Goal: Task Accomplishment & Management: Use online tool/utility

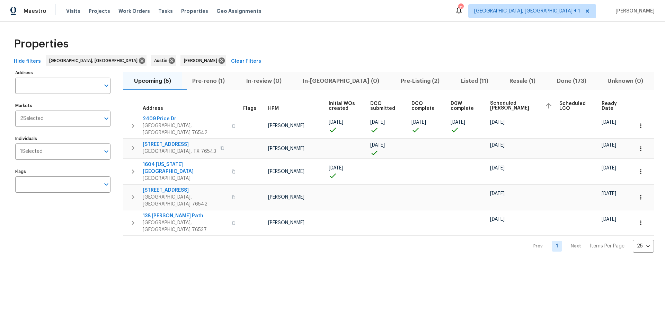
click at [398, 80] on span "Pre-Listing (2)" at bounding box center [420, 81] width 52 height 10
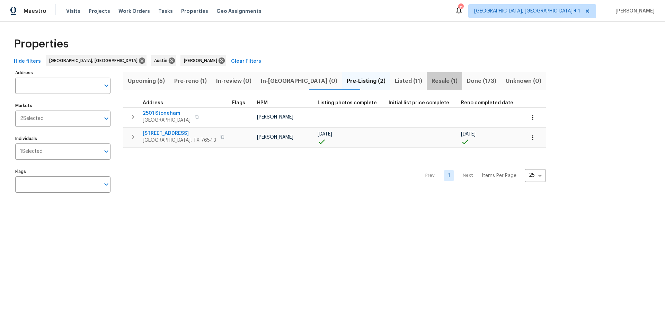
click at [431, 79] on span "Resale (1)" at bounding box center [444, 81] width 27 height 10
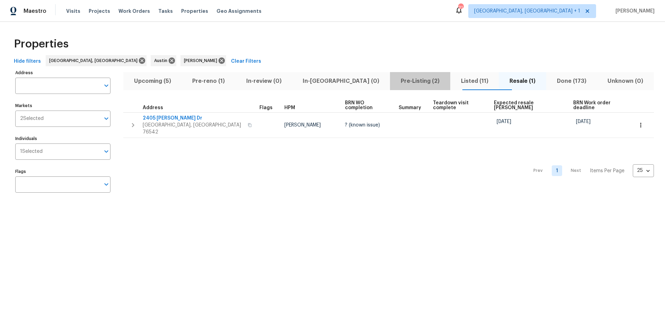
click at [394, 82] on span "Pre-Listing (2)" at bounding box center [420, 81] width 52 height 10
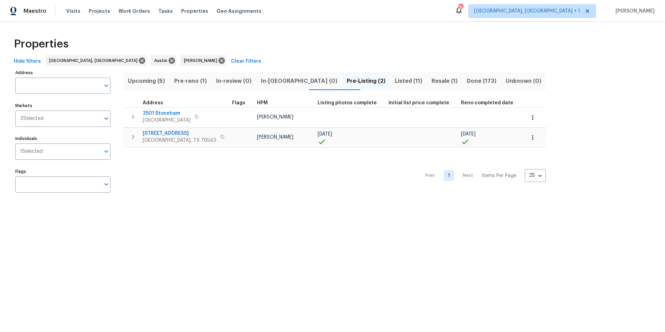
click at [154, 81] on span "Upcoming (5)" at bounding box center [147, 81] width 38 height 10
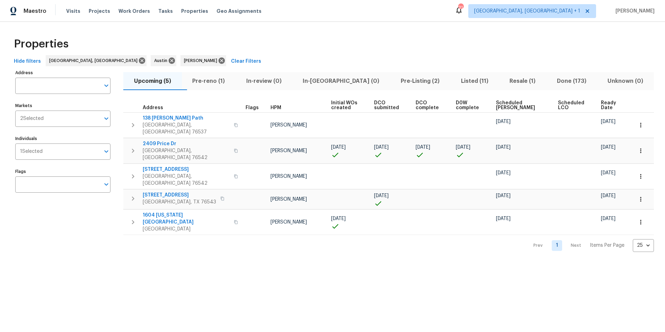
click at [601, 102] on span "Ready Date" at bounding box center [611, 106] width 20 height 10
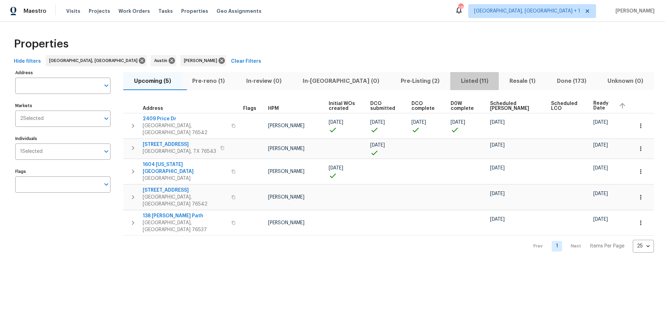
click at [458, 80] on span "Listed (11)" at bounding box center [475, 81] width 41 height 10
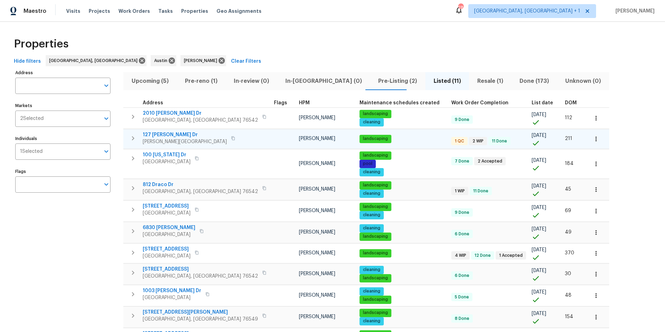
click at [163, 135] on span "127 Campos Dr" at bounding box center [185, 134] width 84 height 7
click at [348, 71] on div "Upcoming (5) Pre-reno (1) In-review (0) In-reno (0) Pre-Listing (2) Listed (11)…" at bounding box center [366, 217] width 486 height 298
click at [370, 86] on button "Pre-Listing (2)" at bounding box center [397, 81] width 55 height 18
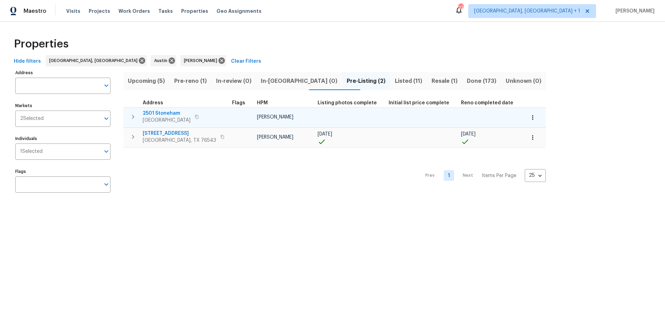
click at [165, 114] on span "2501 Stoneham" at bounding box center [167, 113] width 48 height 7
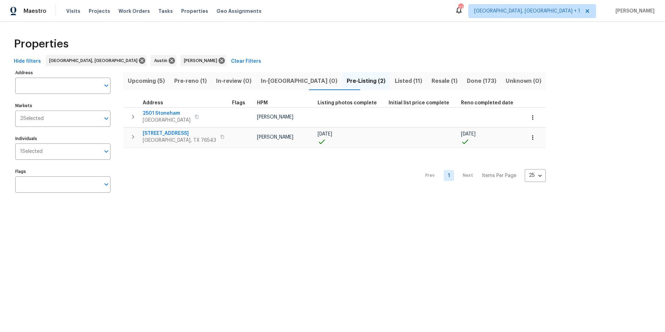
click at [189, 83] on span "Pre-reno (1)" at bounding box center [191, 81] width 34 height 10
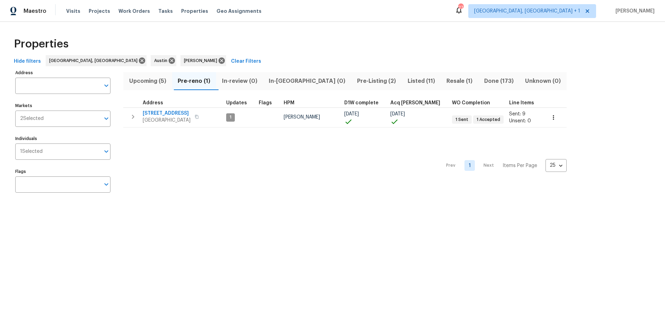
click at [155, 80] on span "Upcoming (5)" at bounding box center [148, 81] width 41 height 10
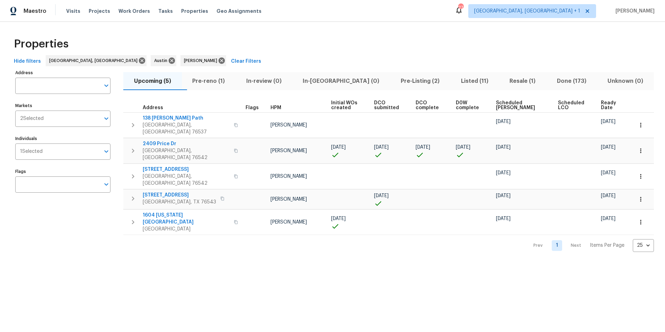
click at [505, 105] on span "Scheduled COE" at bounding box center [521, 106] width 50 height 10
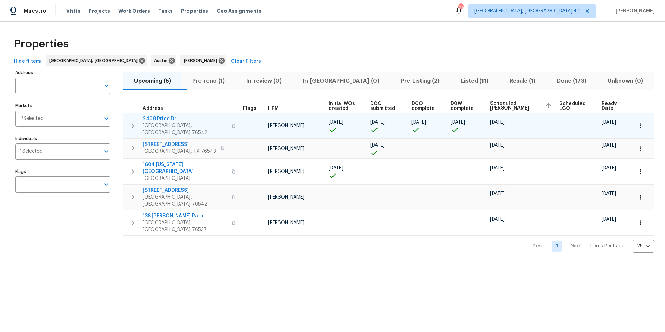
click at [172, 120] on span "2409 Price Dr" at bounding box center [185, 118] width 85 height 7
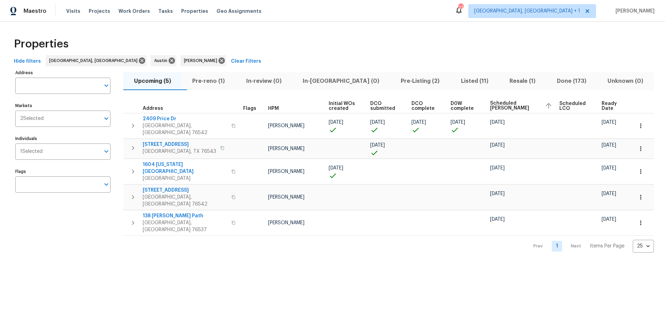
click at [456, 84] on span "Listed (11)" at bounding box center [475, 81] width 41 height 10
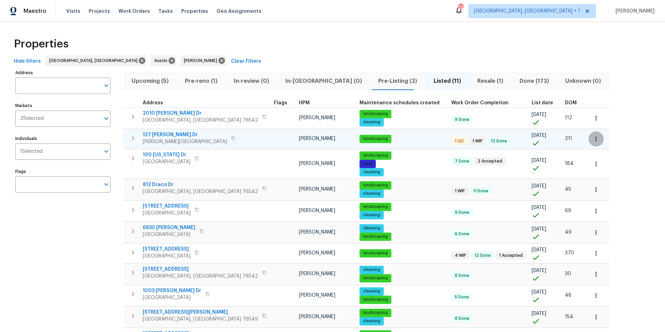
click at [593, 139] on icon "button" at bounding box center [596, 139] width 7 height 7
drag, startPoint x: 527, startPoint y: 166, endPoint x: 526, endPoint y: 179, distance: 13.2
click at [526, 179] on ul "Create Utility Ticket Admin Admin: Renovation Admin: Listing Admin: Closing Adm…" at bounding box center [537, 190] width 78 height 86
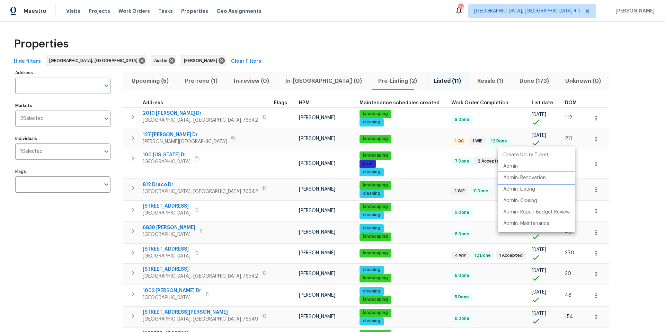
click at [526, 179] on p "Admin: Renovation" at bounding box center [525, 177] width 43 height 7
click at [343, 79] on div at bounding box center [332, 166] width 665 height 332
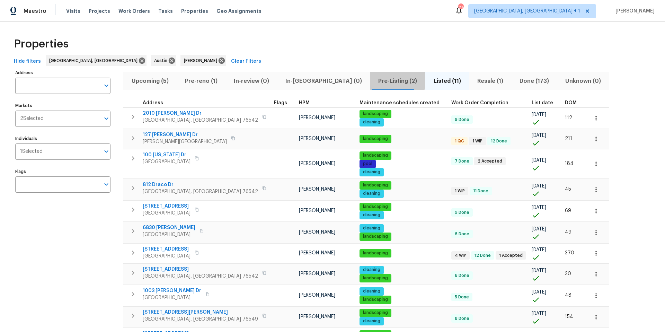
click at [375, 79] on span "Pre-Listing (2)" at bounding box center [398, 81] width 47 height 10
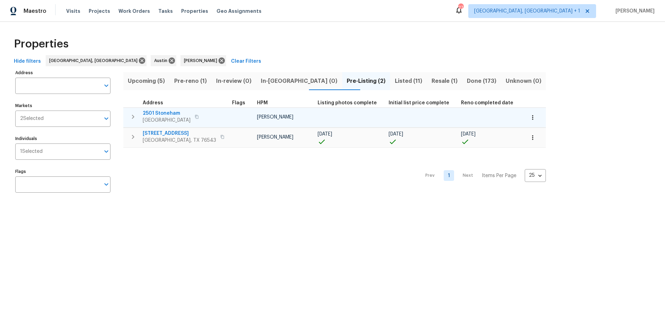
click at [525, 116] on button "button" at bounding box center [532, 117] width 15 height 15
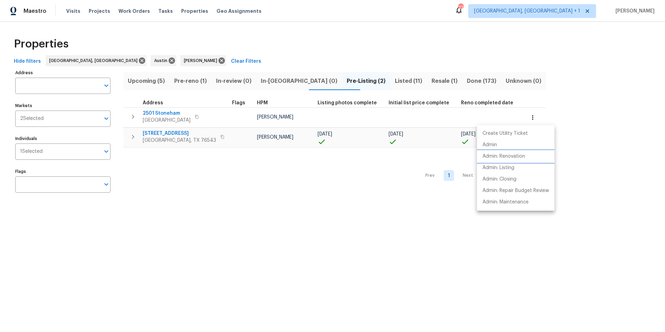
click at [506, 155] on p "Admin: Renovation" at bounding box center [504, 156] width 43 height 7
click at [201, 80] on div at bounding box center [332, 166] width 665 height 332
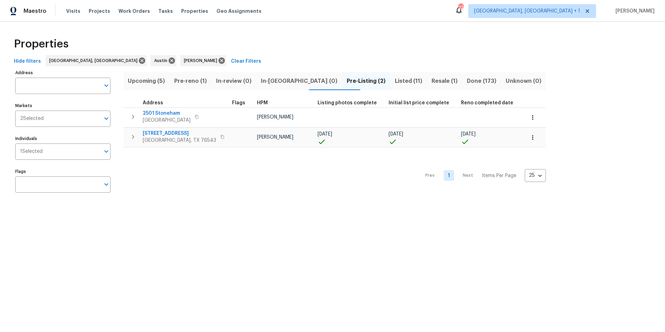
click at [201, 80] on span "Pre-reno (1)" at bounding box center [191, 81] width 34 height 10
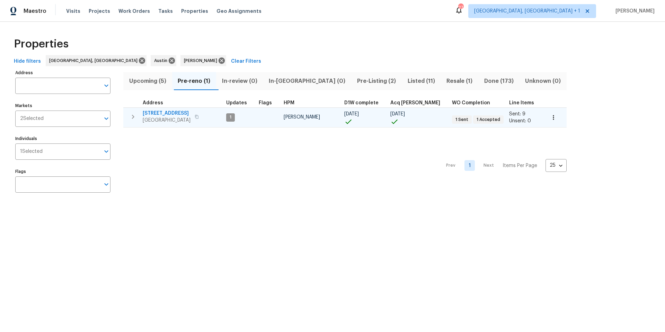
click at [546, 114] on button "button" at bounding box center [553, 117] width 15 height 15
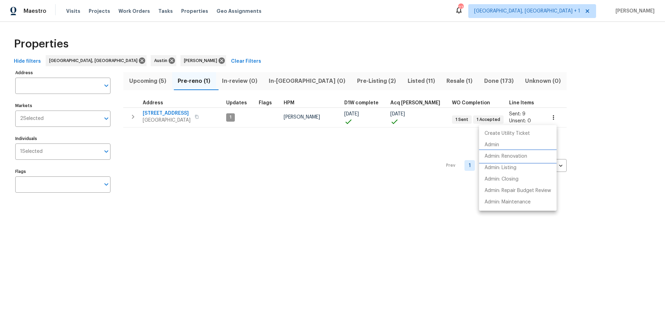
click at [515, 156] on p "Admin: Renovation" at bounding box center [506, 156] width 43 height 7
click at [392, 75] on div at bounding box center [332, 166] width 665 height 332
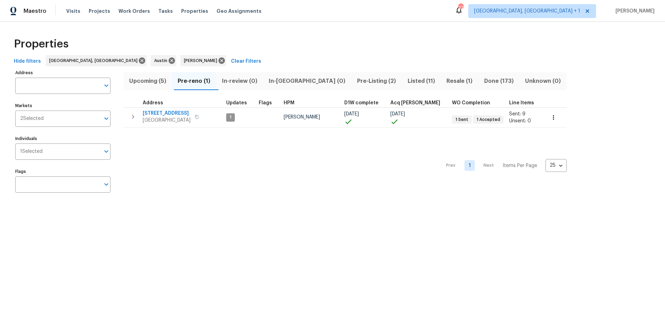
click at [406, 78] on span "Listed (11)" at bounding box center [421, 81] width 31 height 10
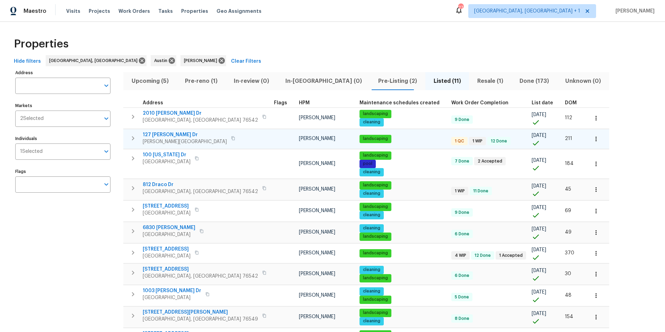
click at [589, 137] on button "button" at bounding box center [596, 138] width 15 height 15
click at [527, 178] on p "Admin: Renovation" at bounding box center [525, 177] width 43 height 7
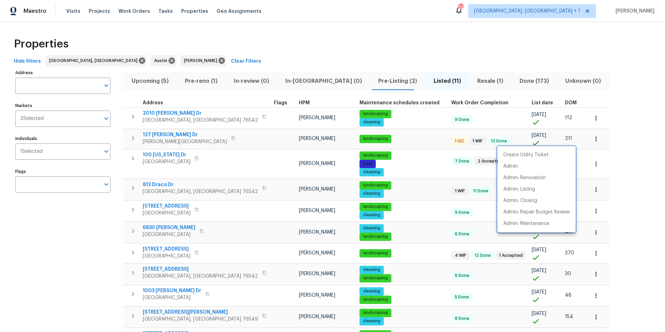
click at [186, 81] on div at bounding box center [332, 166] width 665 height 332
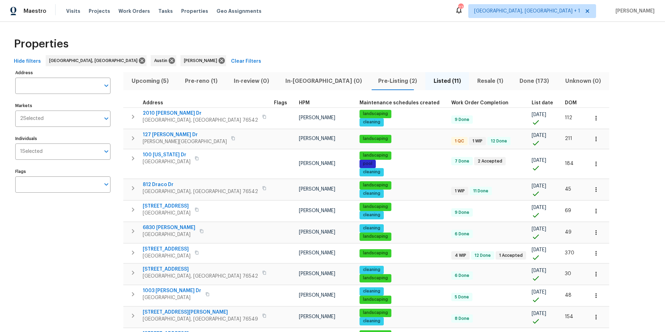
click at [190, 81] on span "Pre-reno (1)" at bounding box center [201, 81] width 41 height 10
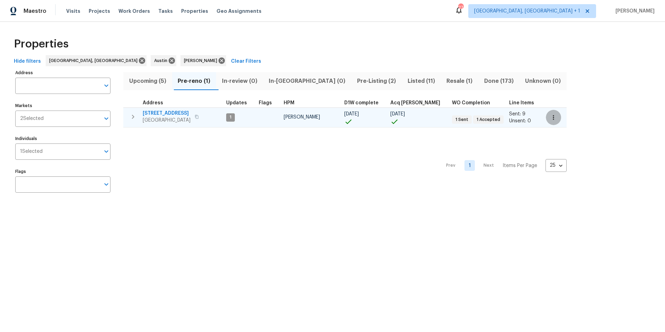
click at [550, 117] on icon "button" at bounding box center [553, 117] width 7 height 7
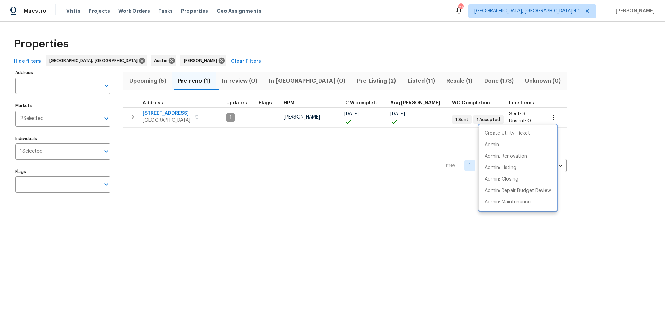
click at [174, 115] on div at bounding box center [332, 166] width 665 height 332
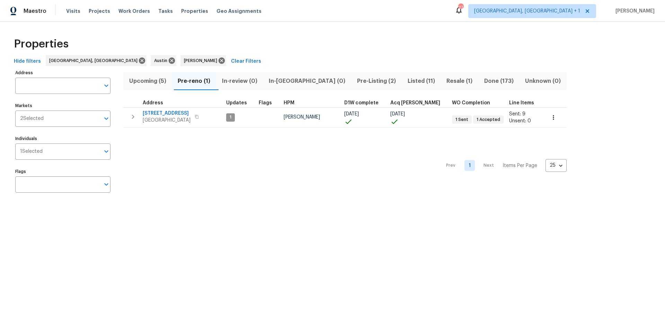
click at [173, 114] on span "3910 Hickory Rd" at bounding box center [167, 113] width 48 height 7
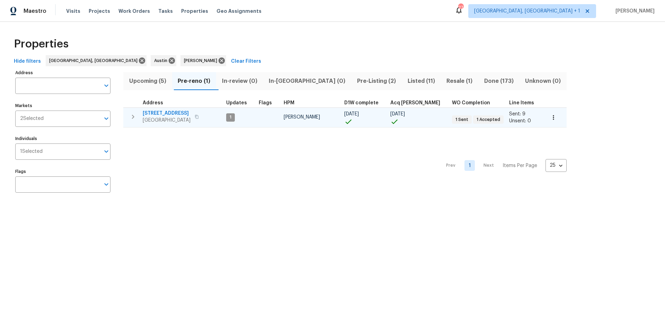
click at [171, 113] on span "3910 Hickory Rd" at bounding box center [167, 113] width 48 height 7
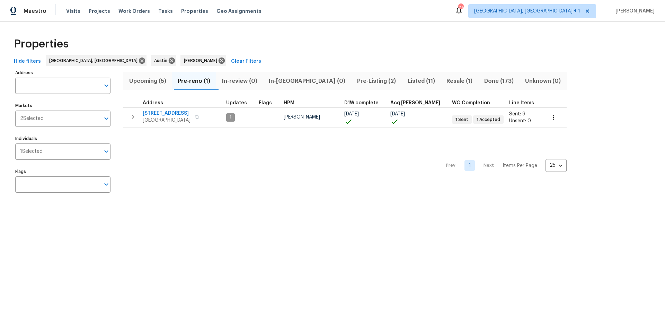
click at [356, 82] on span "Pre-Listing (2)" at bounding box center [377, 81] width 42 height 10
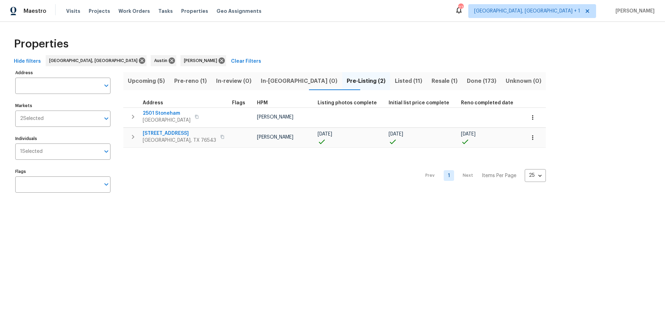
click at [186, 83] on span "Pre-reno (1)" at bounding box center [191, 81] width 34 height 10
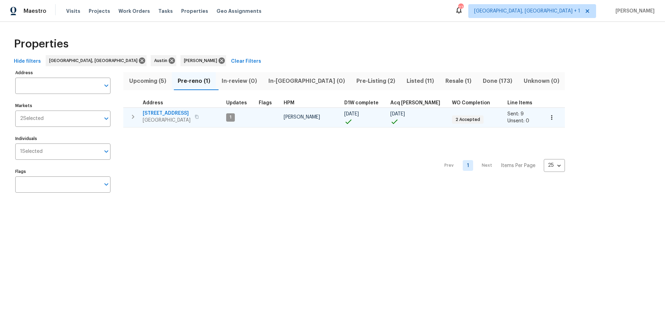
click at [549, 118] on icon "button" at bounding box center [552, 117] width 7 height 7
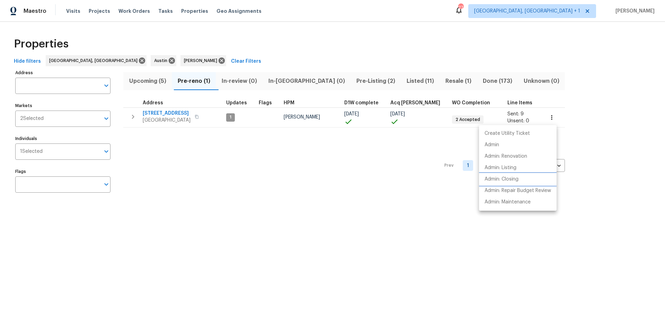
click at [510, 180] on p "Admin: Closing" at bounding box center [502, 179] width 34 height 7
click at [152, 80] on div at bounding box center [332, 166] width 665 height 332
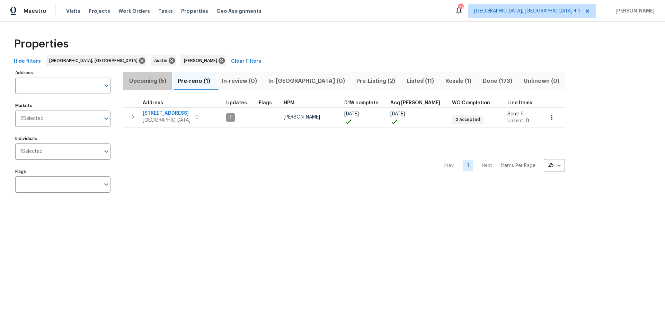
click at [152, 80] on span "Upcoming (5)" at bounding box center [148, 81] width 40 height 10
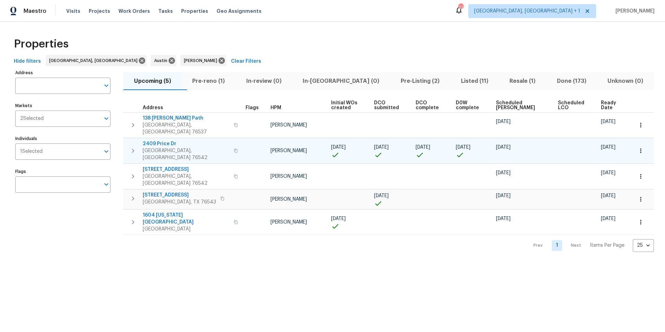
click at [162, 140] on span "2409 Price Dr" at bounding box center [186, 143] width 87 height 7
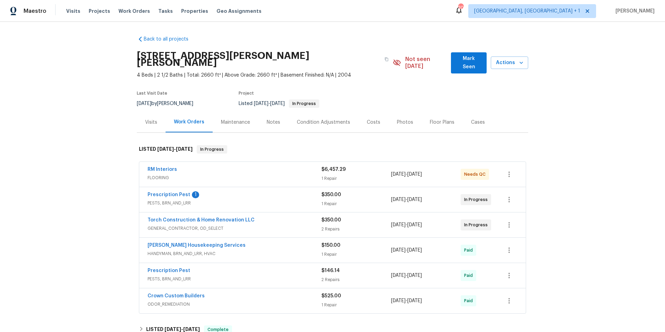
click at [276, 166] on div "RM Interiors" at bounding box center [235, 170] width 174 height 8
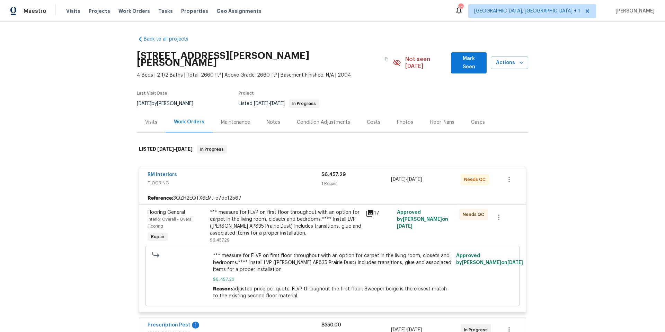
click at [237, 209] on div "*** measure for FLVP on first floor throughout with an option for carpet in the…" at bounding box center [286, 223] width 152 height 28
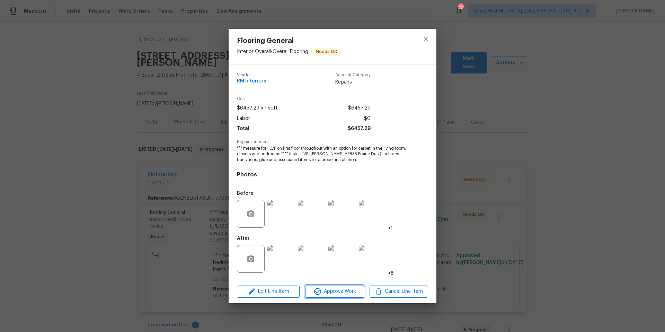
click at [325, 296] on button "Approve Work" at bounding box center [334, 292] width 59 height 12
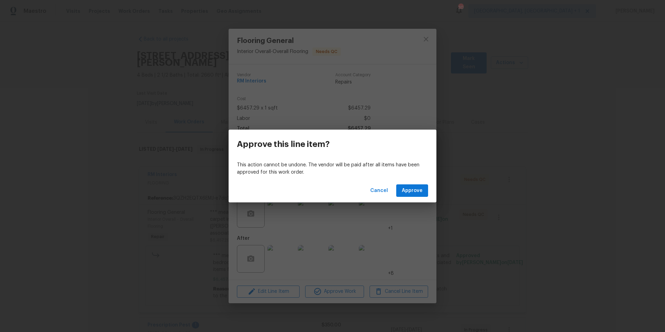
click at [403, 198] on div "Cancel Approve" at bounding box center [333, 191] width 208 height 24
click at [406, 191] on span "Approve" at bounding box center [412, 190] width 21 height 9
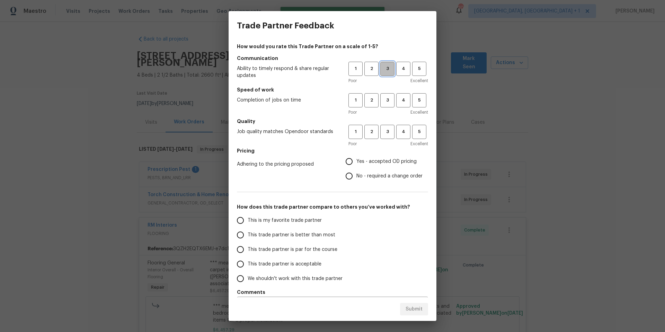
drag, startPoint x: 386, startPoint y: 69, endPoint x: 380, endPoint y: 91, distance: 22.9
click at [386, 70] on span "3" at bounding box center [387, 69] width 13 height 8
drag, startPoint x: 382, startPoint y: 101, endPoint x: 382, endPoint y: 126, distance: 25.6
click at [382, 104] on span "3" at bounding box center [387, 100] width 13 height 8
click at [382, 130] on span "3" at bounding box center [387, 132] width 13 height 8
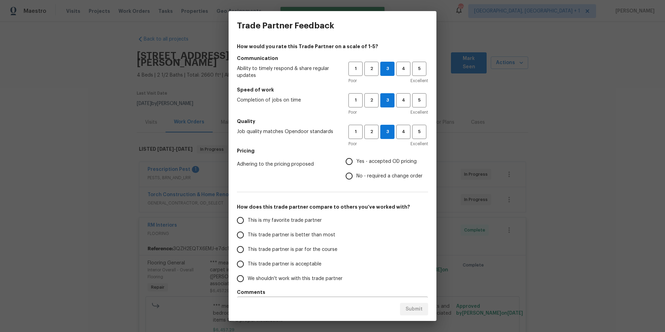
click at [346, 167] on input "Yes - accepted OD pricing" at bounding box center [349, 161] width 15 height 15
radio input "true"
drag, startPoint x: 251, startPoint y: 250, endPoint x: 271, endPoint y: 254, distance: 20.9
click at [251, 250] on span "This trade partner is par for the course" at bounding box center [293, 249] width 90 height 7
click at [248, 250] on input "This trade partner is par for the course" at bounding box center [240, 249] width 15 height 15
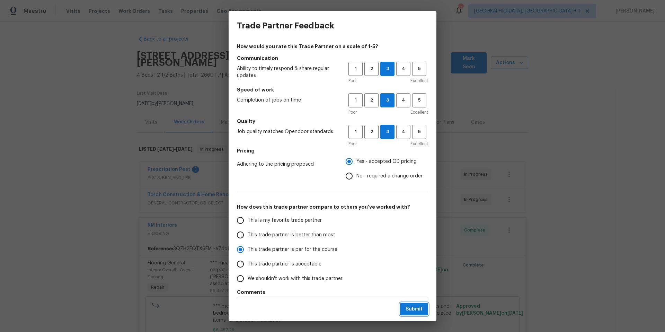
click at [406, 308] on span "Submit" at bounding box center [414, 309] width 17 height 9
radio input "true"
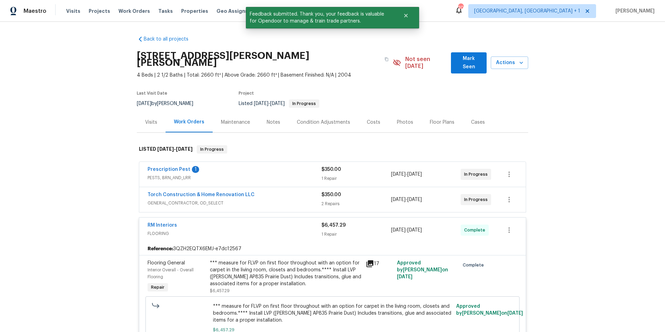
click at [256, 175] on div "Prescription Pest 1 PESTS, BRN_AND_LRR" at bounding box center [235, 174] width 174 height 17
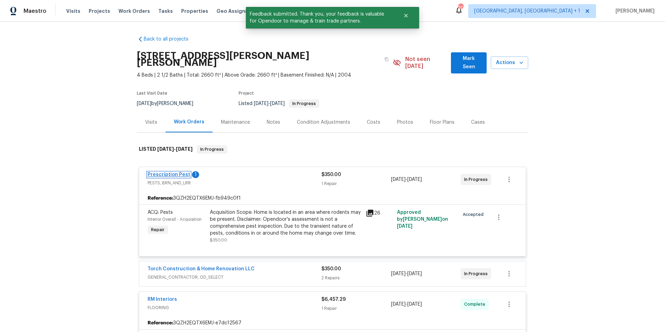
click at [173, 172] on link "Prescription Pest" at bounding box center [169, 174] width 43 height 5
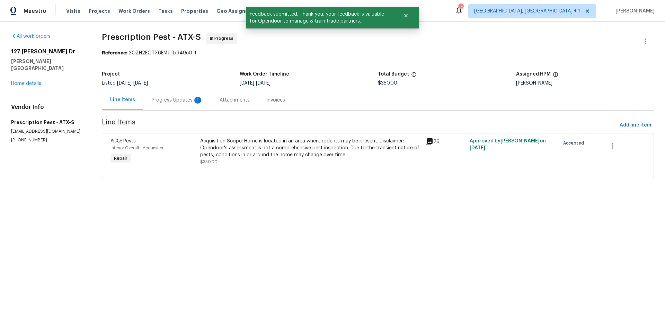
click at [177, 97] on div "Progress Updates 1" at bounding box center [177, 100] width 51 height 7
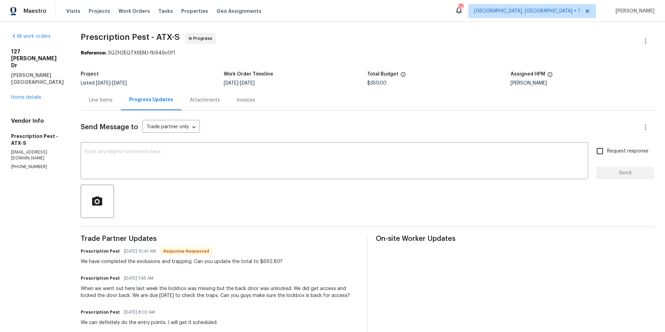
click at [108, 101] on div "Line Items" at bounding box center [101, 100] width 24 height 7
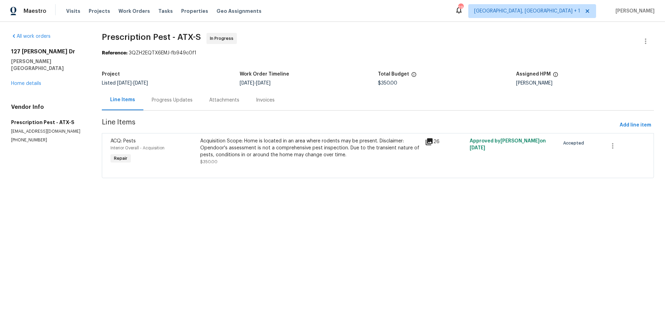
click at [236, 145] on div "Acquisition Scope: Home is located in an area where rodents may be present. Dis…" at bounding box center [310, 148] width 220 height 21
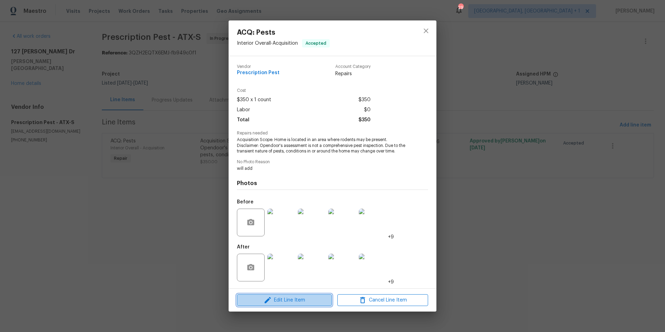
click at [297, 302] on span "Edit Line Item" at bounding box center [284, 300] width 91 height 9
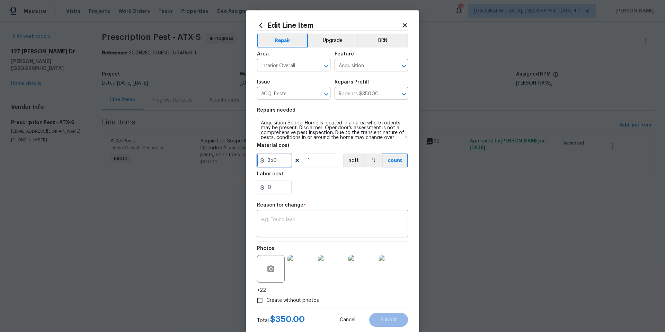
drag, startPoint x: 277, startPoint y: 163, endPoint x: 244, endPoint y: 167, distance: 34.0
click at [246, 167] on div "Edit Line Item Repair Upgrade BRN Area Interior Overall ​ Feature Acquisition ​…" at bounding box center [332, 173] width 173 height 327
drag, startPoint x: 273, startPoint y: 161, endPoint x: 255, endPoint y: 161, distance: 17.3
click at [257, 161] on input "350692.8" at bounding box center [274, 161] width 35 height 14
type input "692.8"
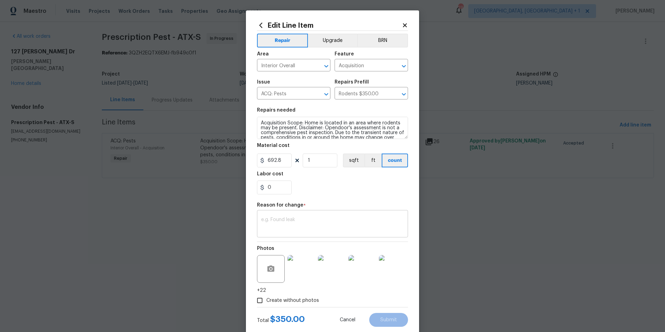
click at [274, 226] on textarea at bounding box center [332, 224] width 143 height 15
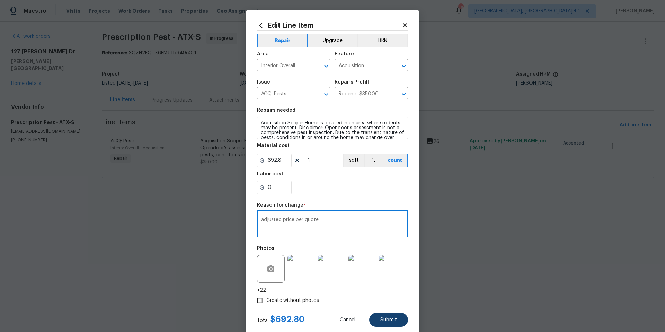
type textarea "adjusted price per quote"
click at [378, 315] on button "Submit" at bounding box center [388, 320] width 39 height 14
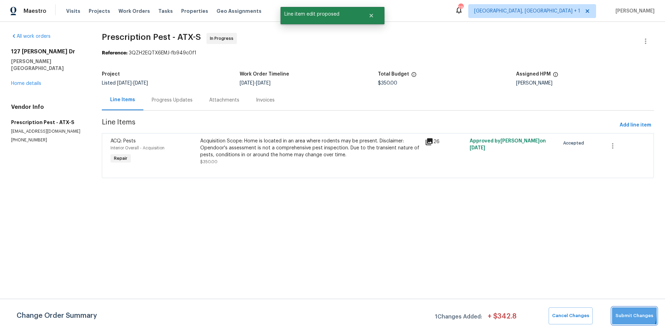
click at [619, 313] on span "Submit Changes" at bounding box center [635, 316] width 38 height 8
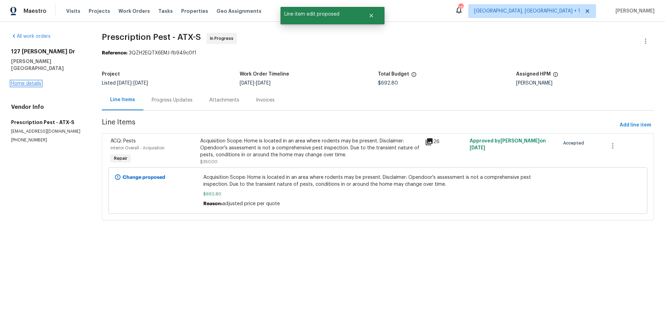
click at [26, 81] on link "Home details" at bounding box center [26, 83] width 30 height 5
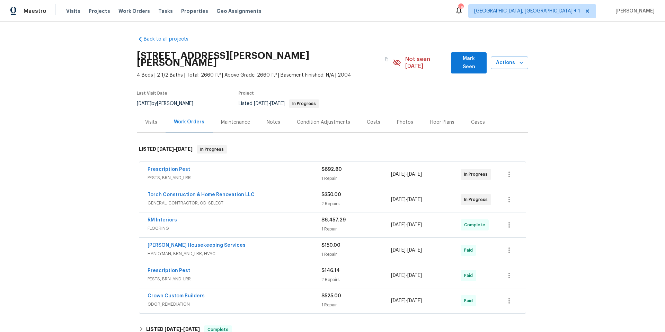
click at [266, 174] on span "PESTS, BRN_AND_LRR" at bounding box center [235, 177] width 174 height 7
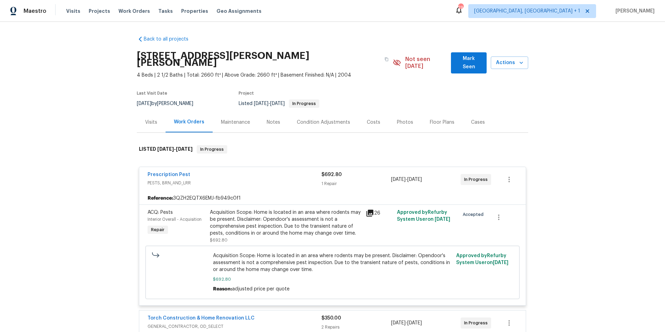
click at [175, 167] on div "Prescription Pest PESTS, BRN_AND_LRR $692.80 1 Repair 9/12/2025 - 9/19/2025 In …" at bounding box center [332, 179] width 387 height 25
click at [176, 172] on link "Prescription Pest" at bounding box center [169, 174] width 43 height 5
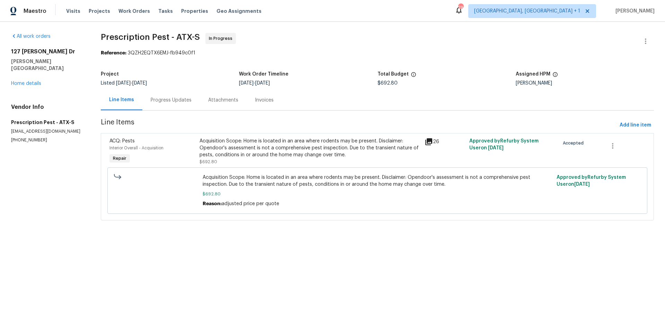
click at [216, 97] on div "Attachments" at bounding box center [223, 100] width 30 height 7
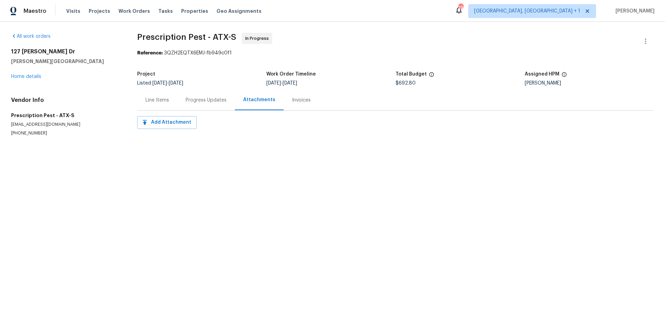
click at [207, 98] on div "Progress Updates" at bounding box center [206, 100] width 41 height 7
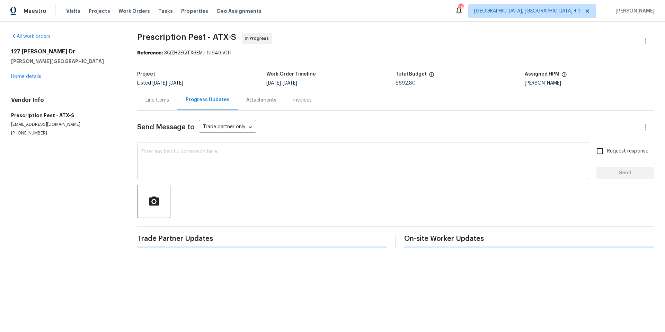
click at [194, 154] on textarea at bounding box center [362, 161] width 443 height 24
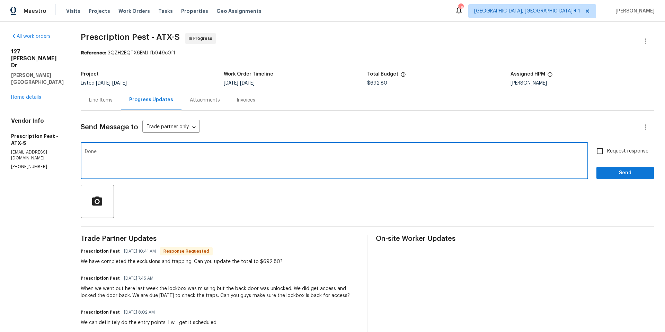
type textarea "Done"
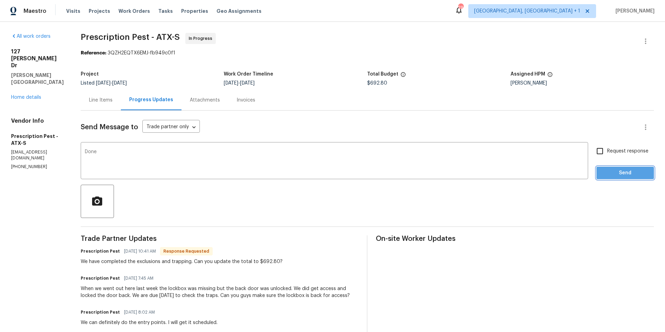
click at [610, 169] on span "Send" at bounding box center [625, 173] width 46 height 9
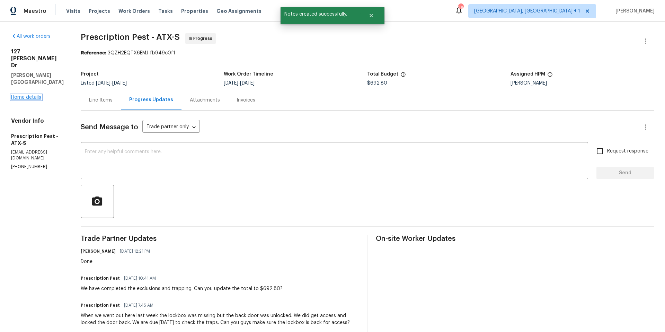
click at [28, 95] on link "Home details" at bounding box center [26, 97] width 30 height 5
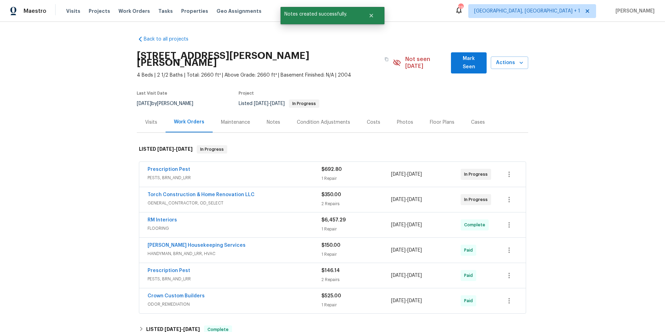
click at [246, 192] on div "Torch Construction & Home Renovation LLC" at bounding box center [235, 195] width 174 height 8
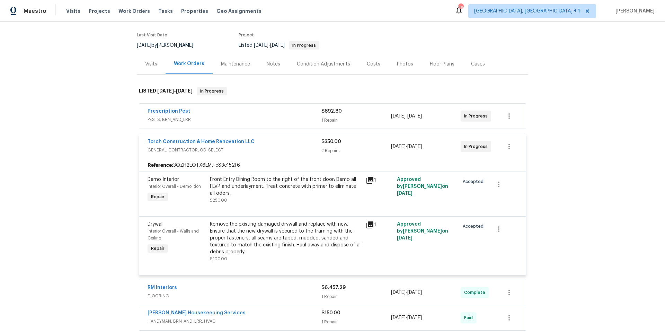
scroll to position [69, 0]
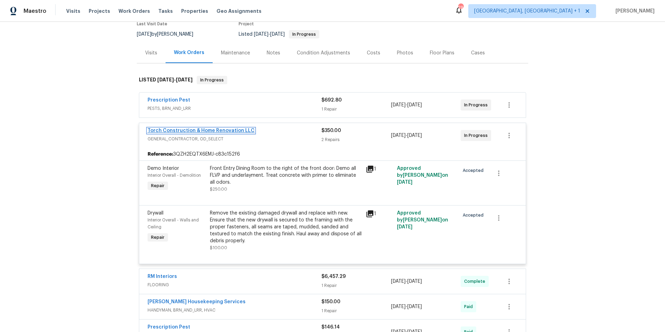
click at [236, 128] on link "Torch Construction & Home Renovation LLC" at bounding box center [201, 130] width 107 height 5
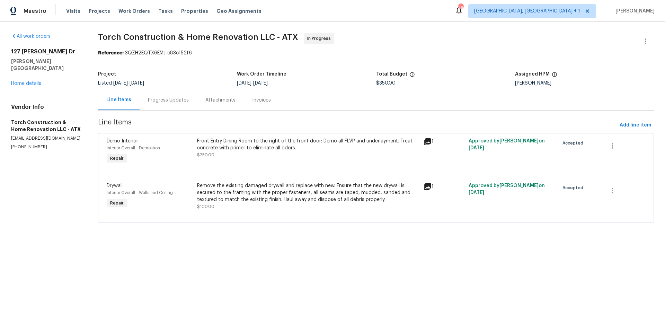
click at [160, 101] on div "Progress Updates" at bounding box center [168, 100] width 41 height 7
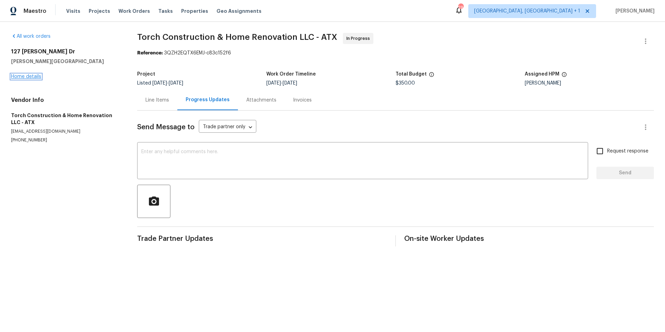
click at [23, 76] on link "Home details" at bounding box center [26, 76] width 30 height 5
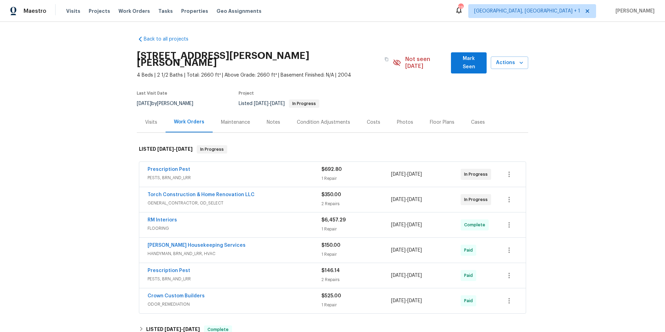
click at [272, 200] on span "GENERAL_CONTRACTOR, OD_SELECT" at bounding box center [235, 203] width 174 height 7
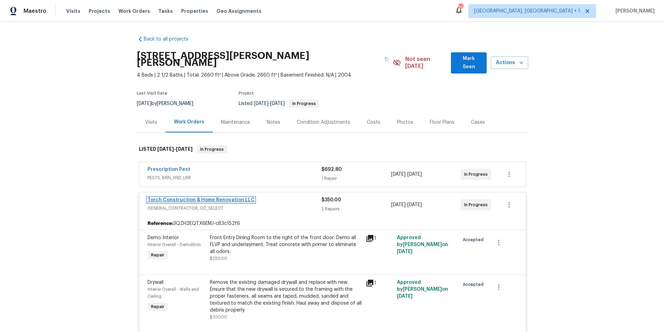
click at [195, 198] on link "Torch Construction & Home Renovation LLC" at bounding box center [201, 200] width 107 height 5
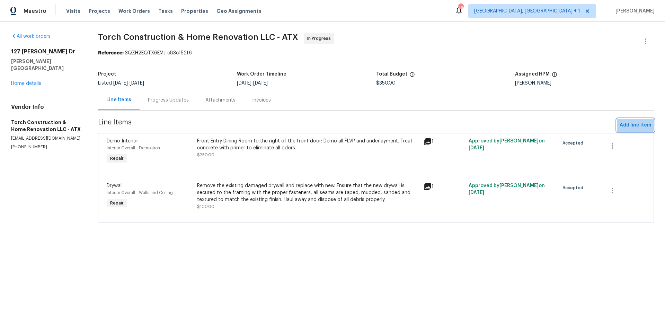
click at [640, 122] on span "Add line item" at bounding box center [636, 125] width 32 height 9
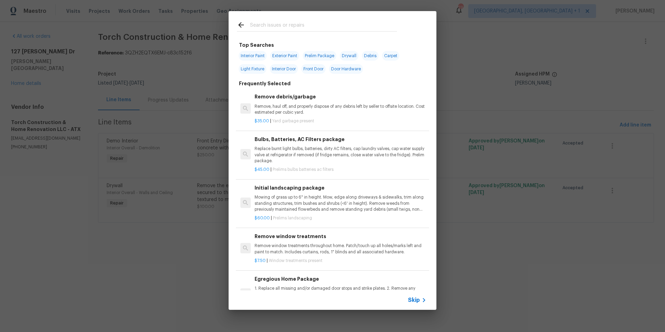
click at [256, 31] on div at bounding box center [317, 31] width 160 height 0
click at [257, 28] on input "text" at bounding box center [323, 26] width 147 height 10
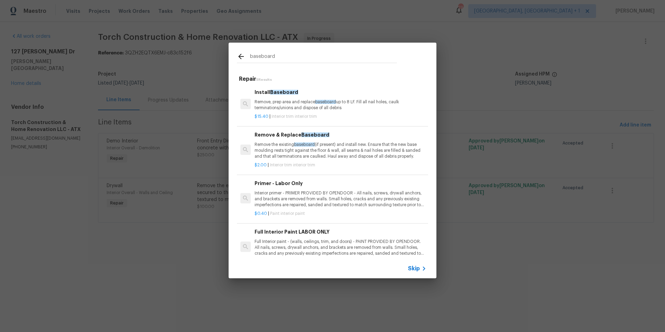
type input "baseboard"
click at [420, 273] on div "Skip" at bounding box center [333, 268] width 208 height 19
click at [420, 270] on icon at bounding box center [424, 268] width 8 height 8
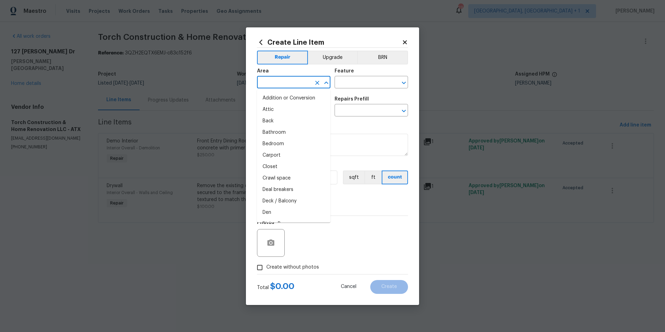
click at [275, 86] on input "text" at bounding box center [284, 83] width 54 height 11
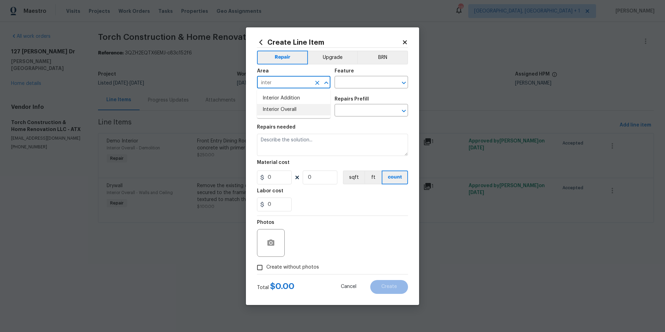
click at [285, 109] on li "Interior Overall" at bounding box center [293, 109] width 73 height 11
type input "Interior Overall"
click at [346, 79] on input "text" at bounding box center [362, 83] width 54 height 11
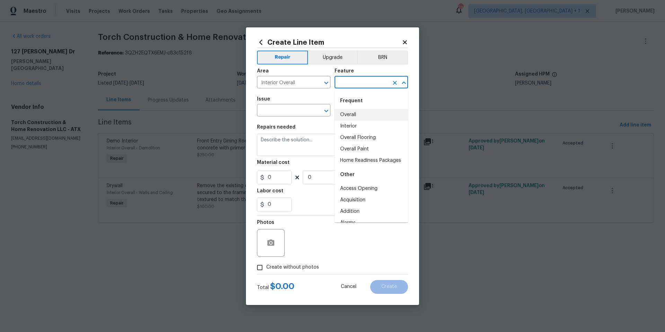
click at [355, 115] on li "Overall" at bounding box center [371, 114] width 73 height 11
type input "Overall"
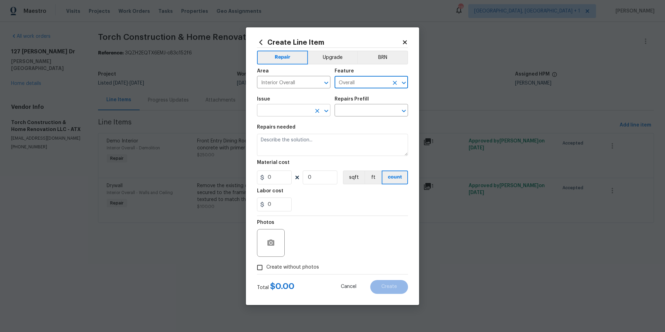
click at [288, 112] on input "text" at bounding box center [284, 111] width 54 height 11
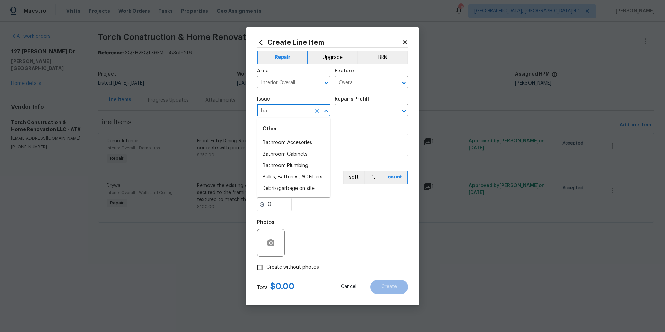
type input "b"
type input "base"
click at [259, 44] on icon at bounding box center [261, 42] width 8 height 8
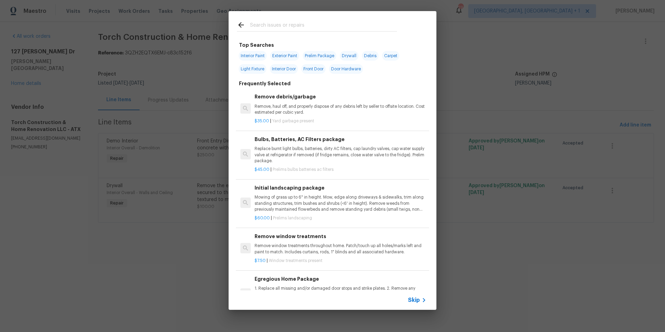
click at [257, 26] on input "text" at bounding box center [323, 26] width 147 height 10
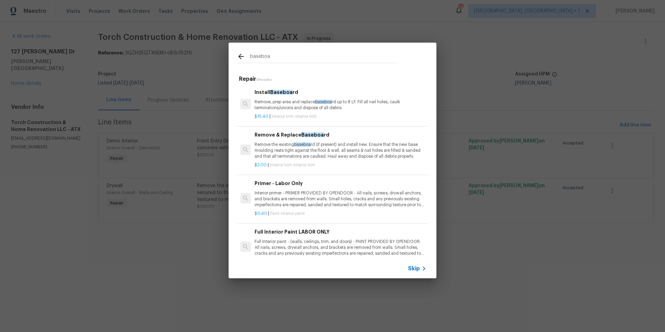
type input "baseboa"
click at [289, 102] on p "Remove, prep area and replace baseboa rd up to 8 LF. Fill all nail holes, caulk…" at bounding box center [341, 105] width 172 height 12
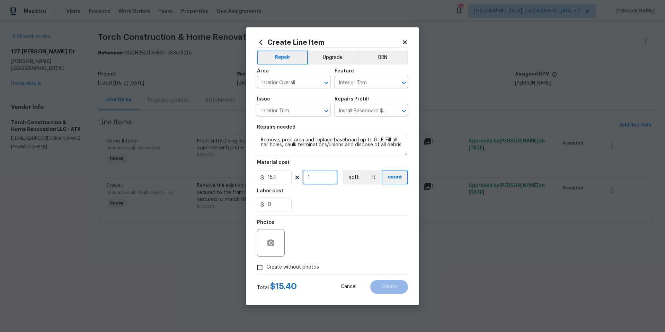
drag, startPoint x: 315, startPoint y: 178, endPoint x: 306, endPoint y: 176, distance: 9.3
click at [306, 176] on input "1" at bounding box center [320, 178] width 35 height 14
type input "50"
click at [273, 242] on icon "button" at bounding box center [271, 242] width 7 height 6
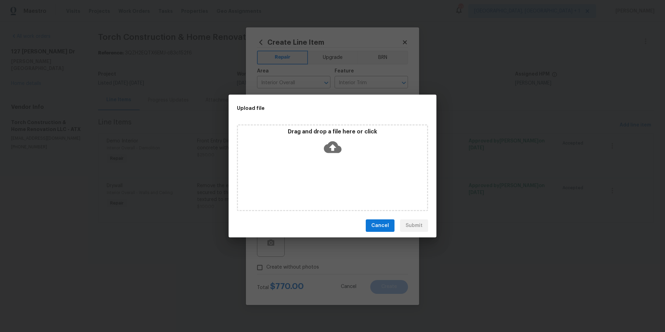
click at [331, 148] on icon at bounding box center [333, 147] width 18 height 12
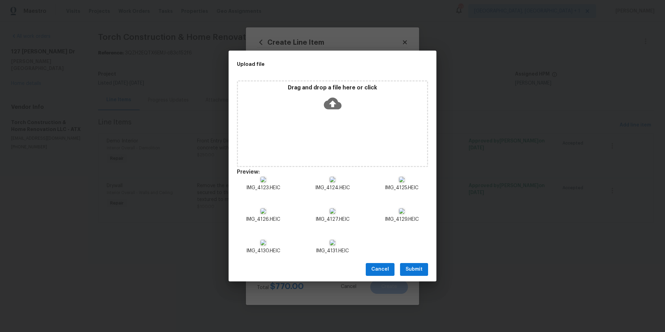
click at [379, 269] on span "Cancel" at bounding box center [381, 269] width 18 height 9
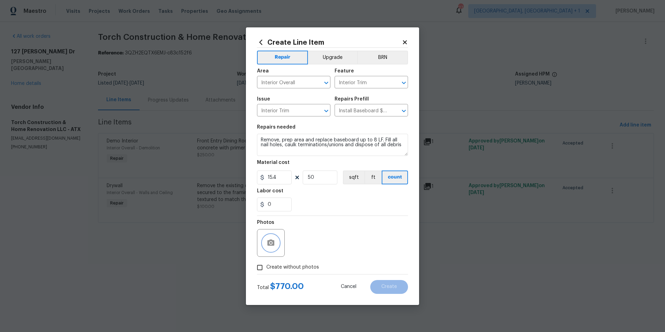
click at [272, 247] on button "button" at bounding box center [271, 243] width 17 height 17
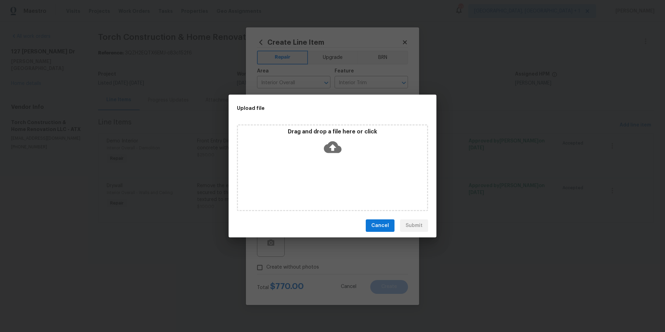
click at [338, 153] on icon at bounding box center [333, 147] width 18 height 18
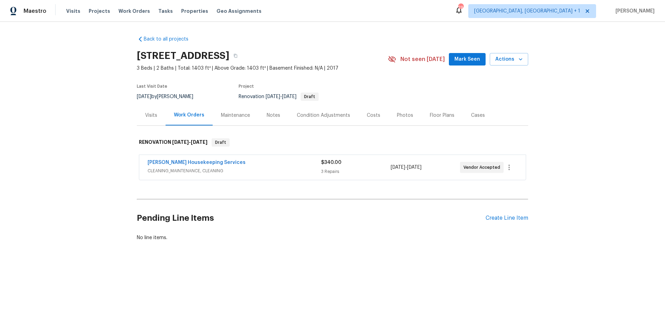
click at [401, 116] on div "Photos" at bounding box center [405, 115] width 16 height 7
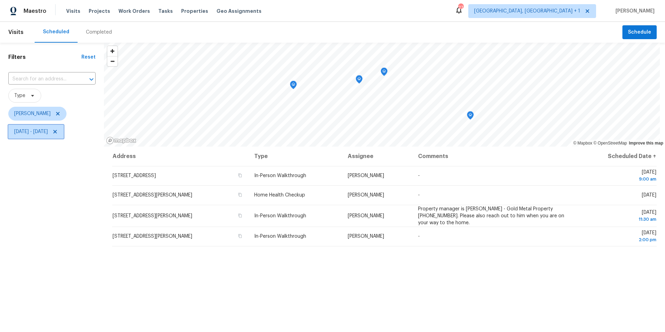
click at [40, 131] on span "[DATE] - [DATE]" at bounding box center [31, 131] width 34 height 7
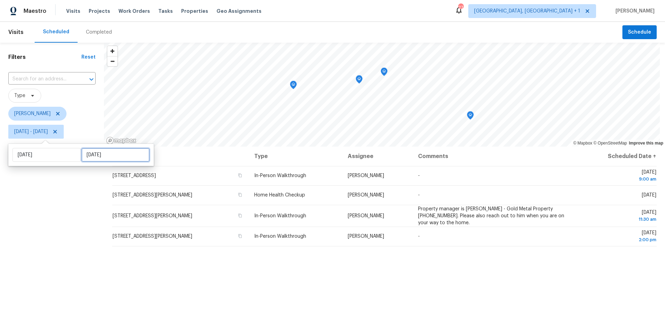
select select "9"
select select "2025"
select select "10"
select select "2025"
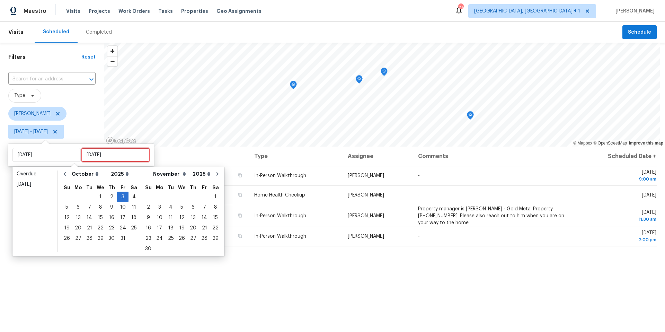
click at [97, 159] on input "[DATE]" at bounding box center [115, 155] width 68 height 14
click at [79, 206] on div "6" at bounding box center [77, 207] width 11 height 10
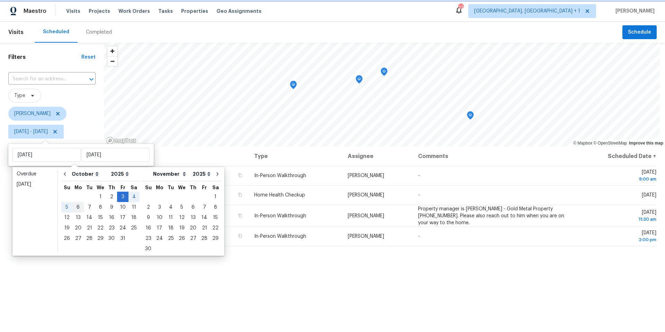
type input "[DATE]"
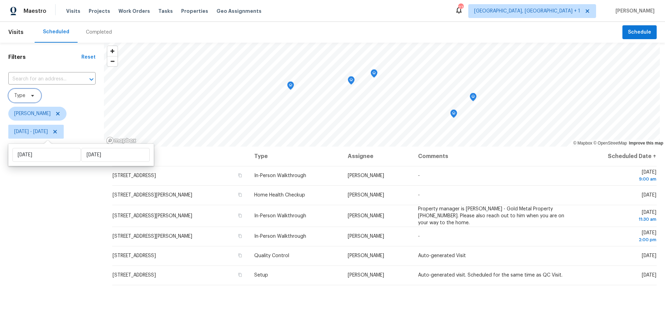
click at [36, 99] on span "Type" at bounding box center [24, 96] width 33 height 14
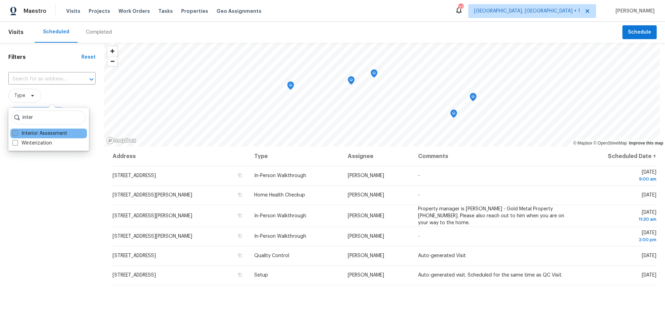
type input "inter"
click at [31, 132] on label "Interior Assessment" at bounding box center [39, 133] width 55 height 7
click at [17, 132] on input "Interior Assessment" at bounding box center [14, 132] width 5 height 5
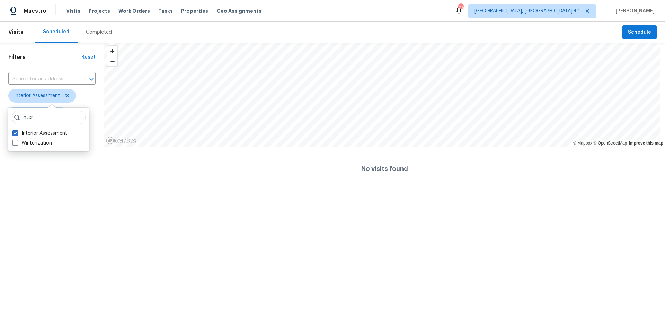
click at [69, 96] on icon at bounding box center [67, 96] width 6 height 6
checkbox input "false"
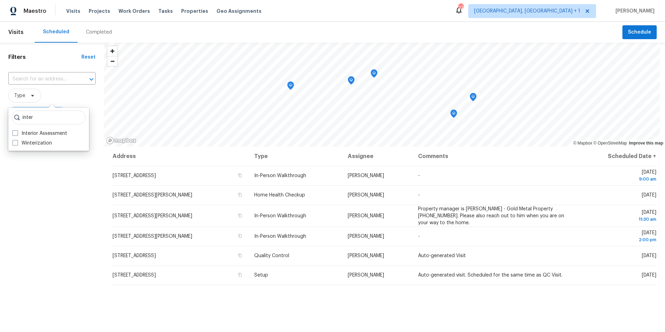
click at [68, 96] on span "Type" at bounding box center [51, 96] width 87 height 14
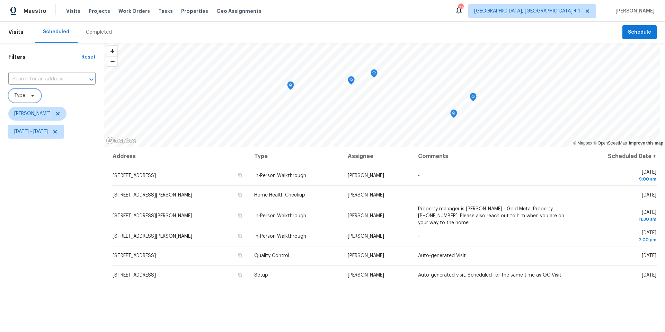
click at [35, 100] on span "Type" at bounding box center [24, 96] width 33 height 14
type input "9"
type input "in-"
click at [60, 136] on label "In-Person Walkthrough" at bounding box center [42, 133] width 61 height 7
click at [17, 134] on input "In-Person Walkthrough" at bounding box center [14, 132] width 5 height 5
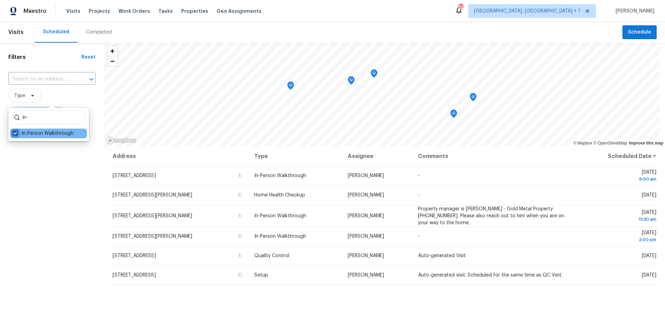
checkbox input "true"
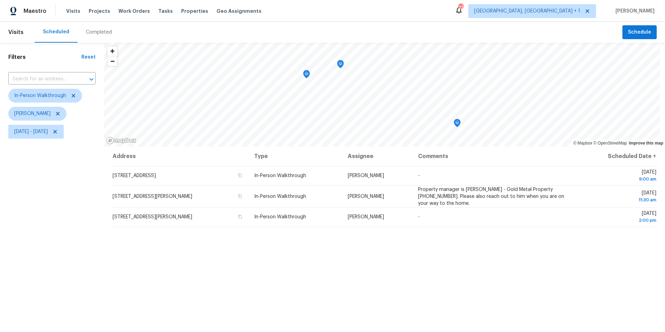
drag, startPoint x: 1, startPoint y: 219, endPoint x: 18, endPoint y: 202, distance: 23.0
click at [3, 218] on div "Filters Reset ​ In-Person Walkthrough Nelson Figueroa Fri, Oct 03 - Mon, Oct 06" at bounding box center [52, 227] width 104 height 369
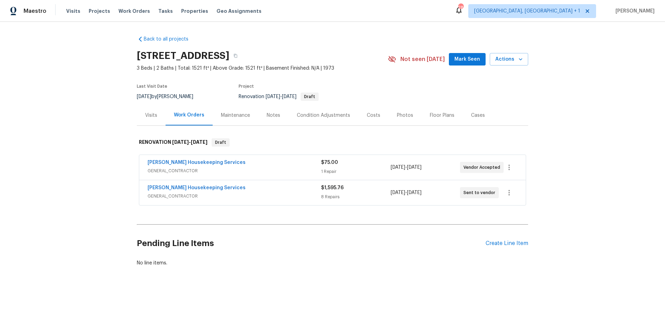
click at [220, 185] on div "[PERSON_NAME] Housekeeping Services" at bounding box center [235, 188] width 174 height 8
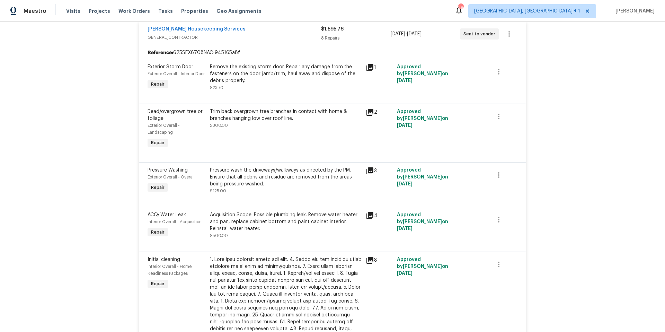
scroll to position [28, 0]
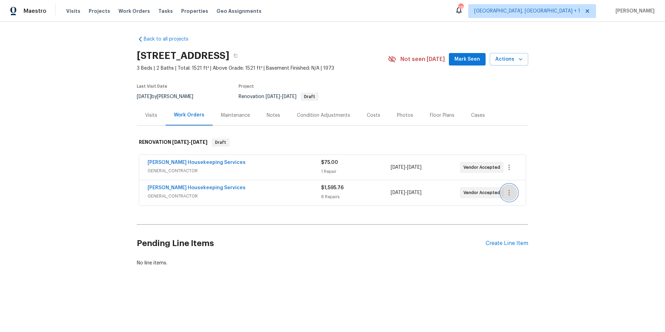
click at [509, 189] on icon "button" at bounding box center [509, 193] width 8 height 8
click at [513, 191] on li "Edit" at bounding box center [536, 192] width 75 height 11
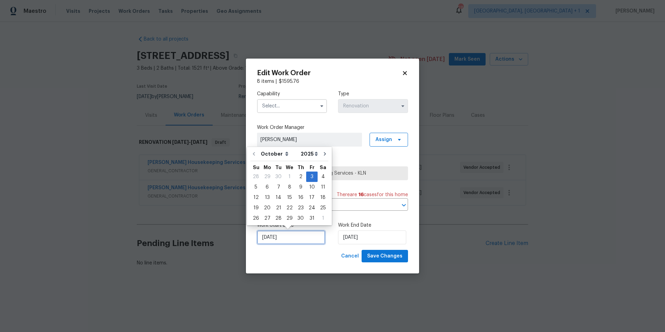
click at [294, 239] on input "[DATE]" at bounding box center [291, 237] width 68 height 14
click at [300, 178] on div "2" at bounding box center [300, 177] width 11 height 10
type input "10/2/2025"
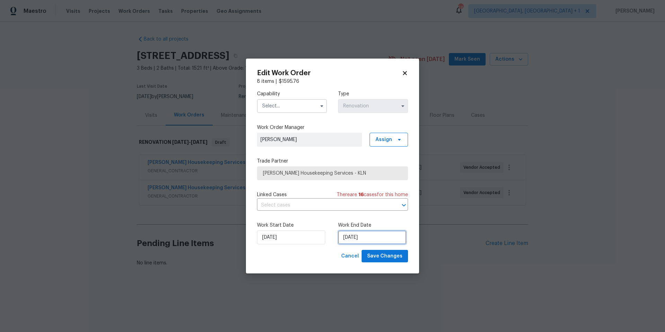
click at [376, 237] on input "[DATE]" at bounding box center [372, 237] width 68 height 14
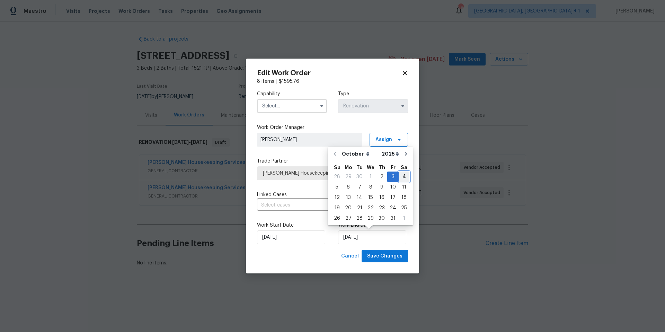
click at [402, 177] on div "4" at bounding box center [404, 177] width 11 height 10
type input "[DATE]"
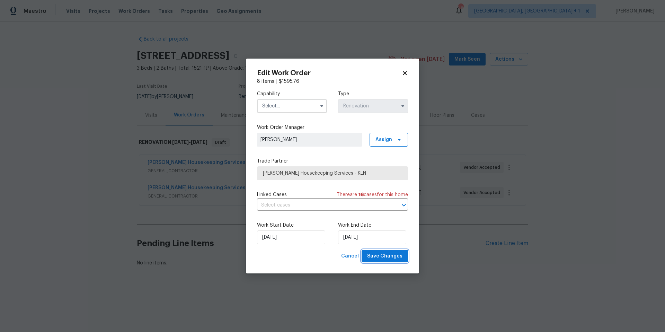
click at [383, 256] on span "Save Changes" at bounding box center [384, 256] width 35 height 9
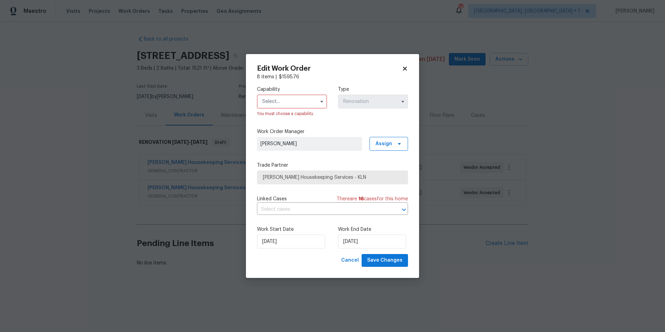
click at [308, 97] on input "text" at bounding box center [292, 102] width 70 height 14
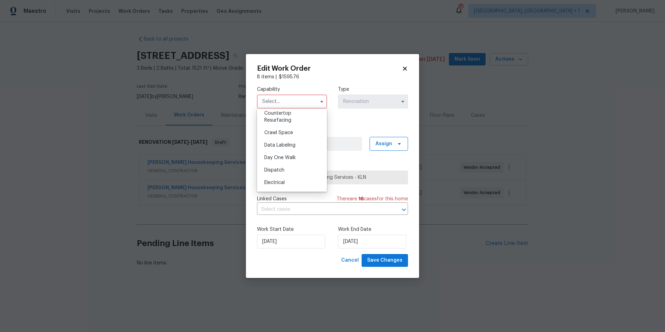
scroll to position [292, 0]
drag, startPoint x: 294, startPoint y: 165, endPoint x: 308, endPoint y: 188, distance: 26.9
click at [294, 161] on div "General Contractor" at bounding box center [292, 155] width 67 height 12
type input "General Contractor"
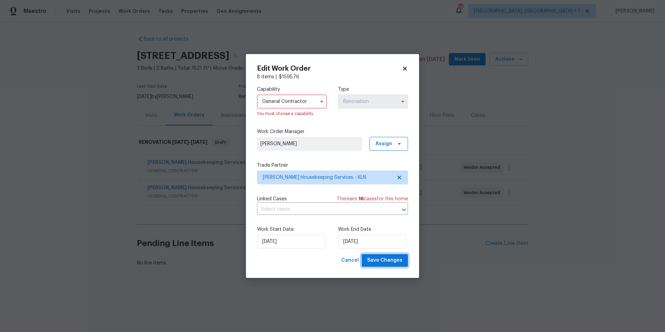
click at [383, 265] on button "Save Changes" at bounding box center [385, 260] width 46 height 13
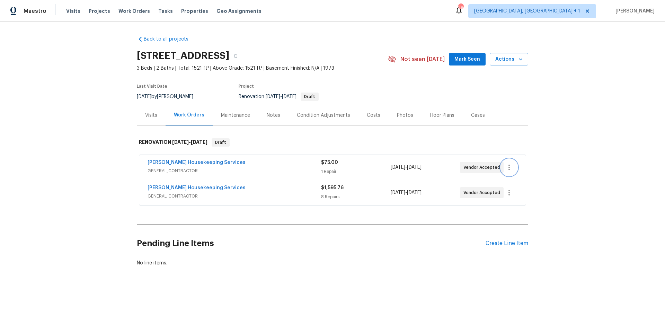
click at [508, 167] on icon "button" at bounding box center [509, 167] width 8 height 8
click at [515, 172] on li "Edit" at bounding box center [536, 167] width 75 height 11
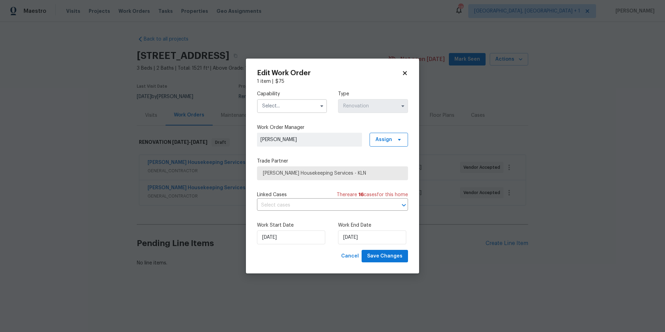
click at [313, 109] on input "text" at bounding box center [292, 106] width 70 height 14
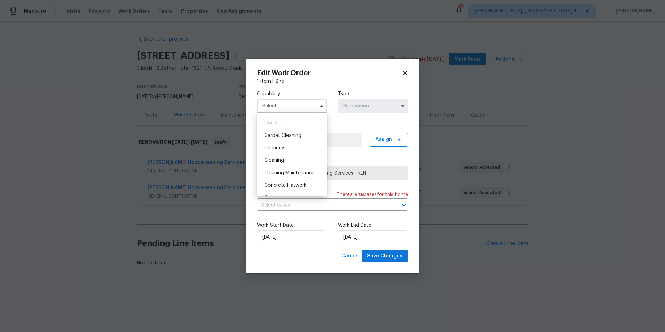
scroll to position [50, 0]
click at [291, 167] on div "Cleaning" at bounding box center [292, 170] width 67 height 12
type input "Cleaning"
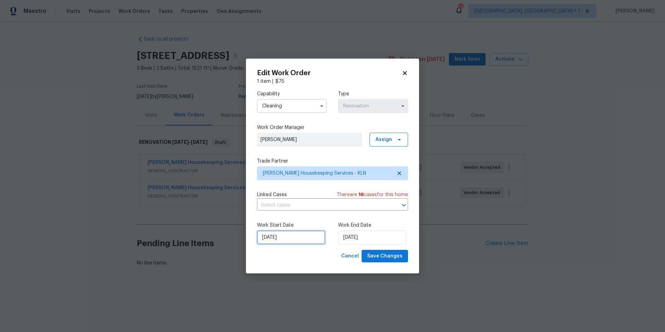
click at [314, 231] on input "[DATE]" at bounding box center [291, 237] width 68 height 14
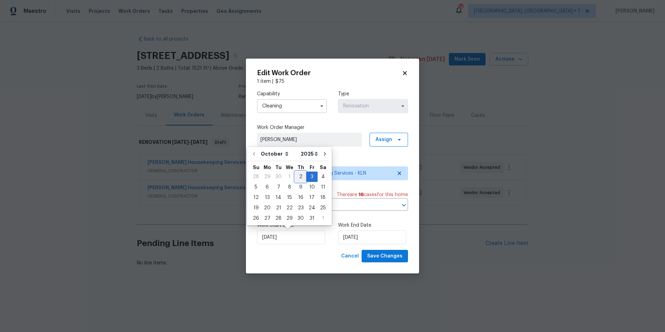
click at [296, 175] on div "2" at bounding box center [300, 177] width 11 height 10
type input "10/2/2025"
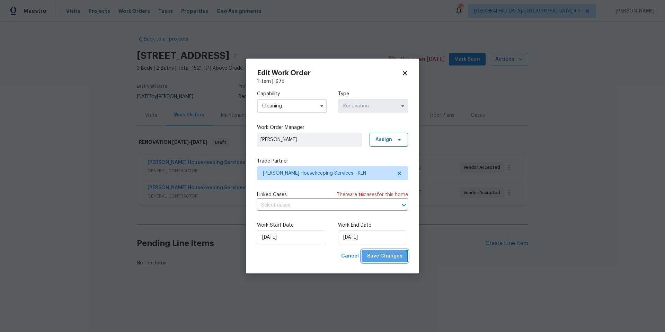
click at [376, 259] on span "Save Changes" at bounding box center [384, 256] width 35 height 9
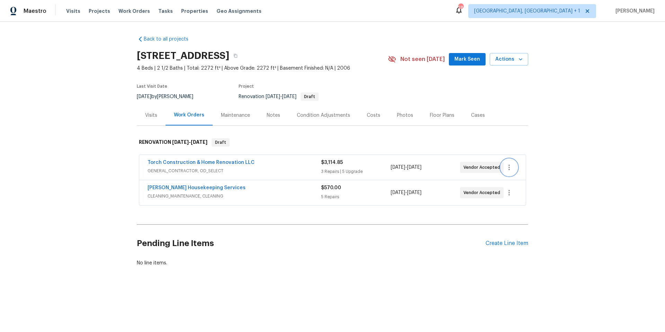
click at [509, 168] on icon "button" at bounding box center [509, 167] width 8 height 8
click at [502, 167] on li "Edit" at bounding box center [536, 167] width 75 height 11
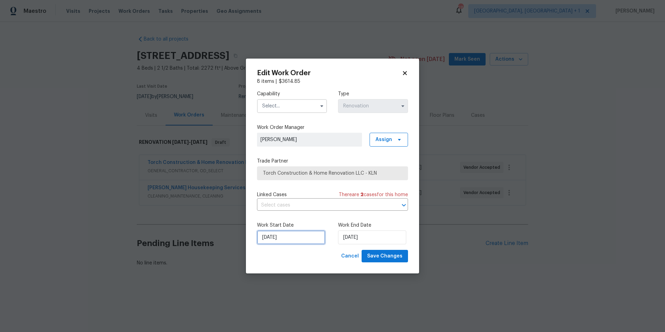
click at [286, 241] on input "[DATE]" at bounding box center [291, 237] width 68 height 14
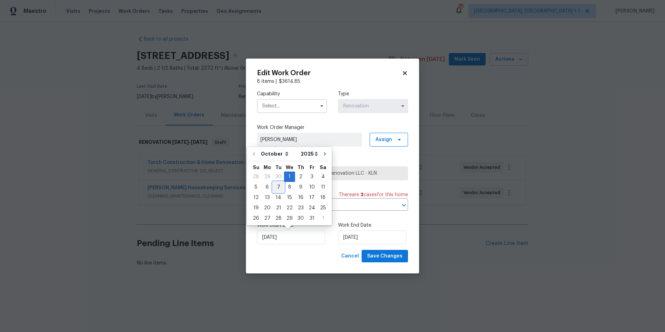
click at [274, 186] on div "7" at bounding box center [278, 187] width 11 height 10
type input "[DATE]"
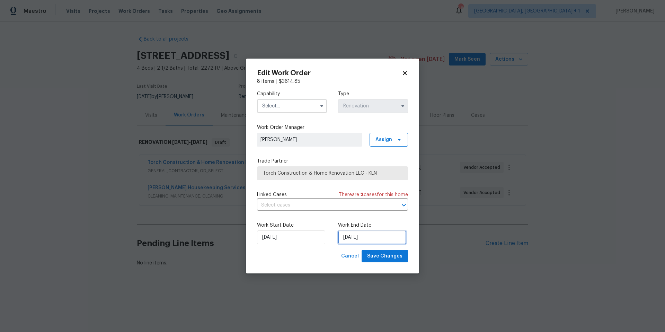
click at [357, 236] on input "[DATE]" at bounding box center [372, 237] width 68 height 14
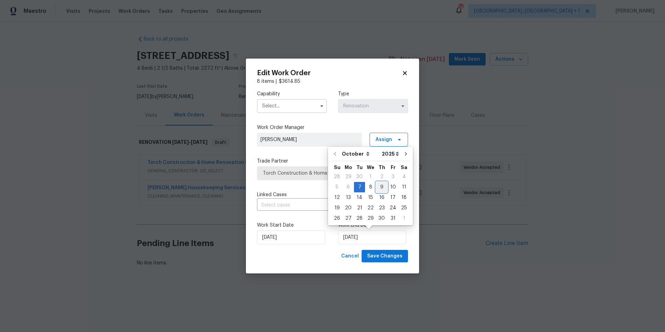
click at [378, 189] on div "9" at bounding box center [381, 187] width 11 height 10
type input "[DATE]"
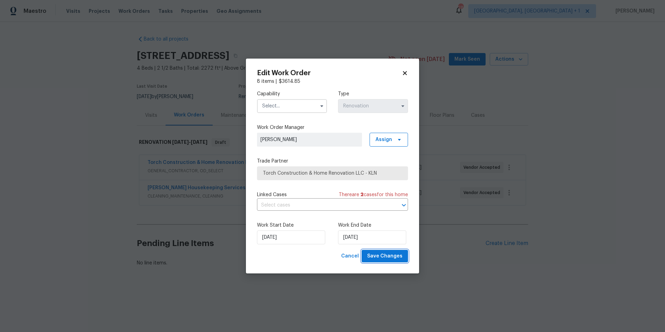
click at [387, 256] on span "Save Changes" at bounding box center [384, 256] width 35 height 9
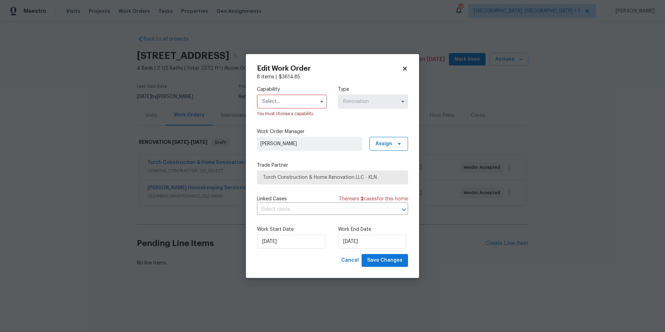
click at [302, 97] on input "text" at bounding box center [292, 102] width 70 height 14
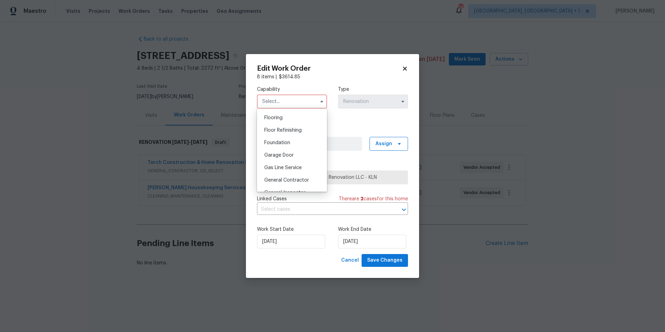
scroll to position [339, 0]
click at [293, 122] on div "General Inspector" at bounding box center [292, 121] width 67 height 12
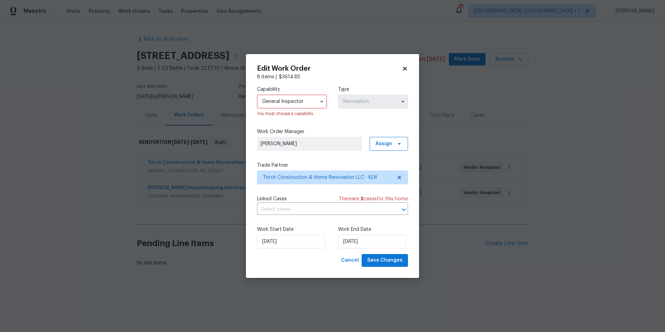
click at [306, 110] on div "You must choose a capability." at bounding box center [292, 113] width 70 height 7
click at [307, 106] on input "General Inspector" at bounding box center [292, 102] width 70 height 14
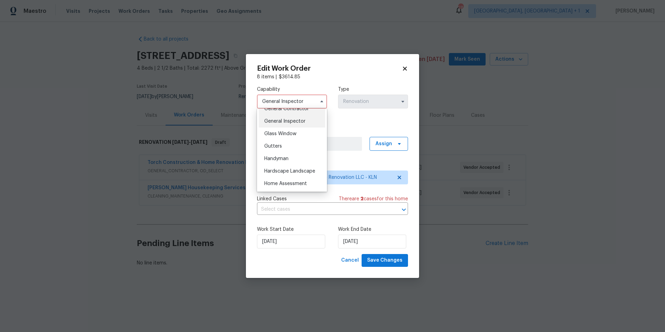
click at [294, 111] on span "General Contractor" at bounding box center [286, 108] width 45 height 5
type input "General Contractor"
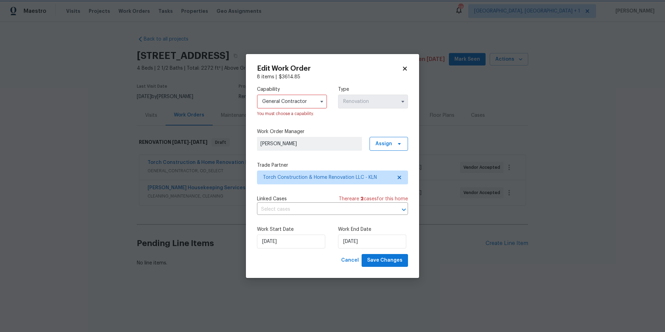
scroll to position [326, 0]
click at [380, 258] on span "Save Changes" at bounding box center [384, 260] width 35 height 9
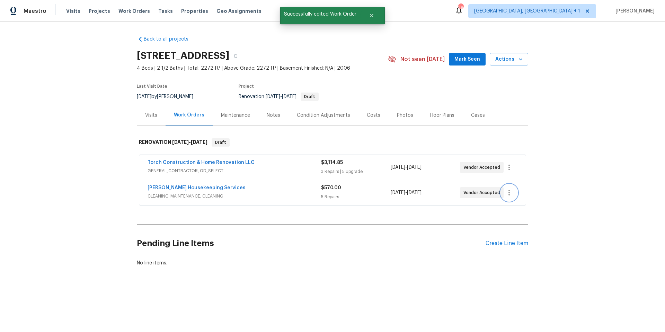
click at [508, 195] on icon "button" at bounding box center [509, 193] width 8 height 8
click at [513, 194] on li "Edit" at bounding box center [536, 192] width 75 height 11
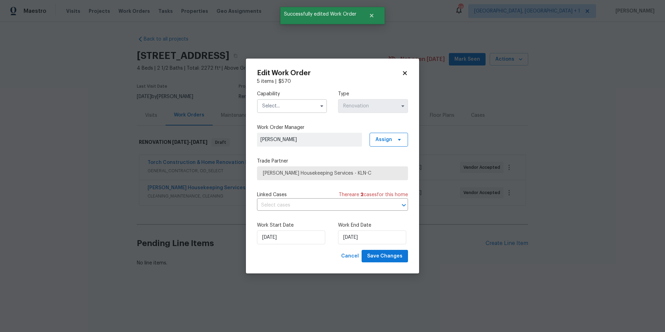
click at [317, 107] on span at bounding box center [322, 106] width 10 height 10
click at [310, 106] on input "text" at bounding box center [292, 106] width 70 height 14
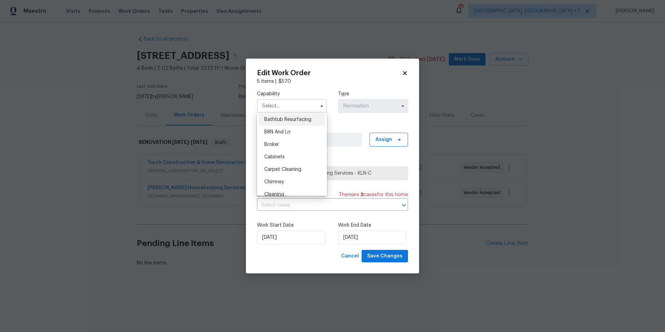
scroll to position [57, 0]
click at [287, 163] on div "Cleaning" at bounding box center [292, 163] width 67 height 12
type input "Cleaning"
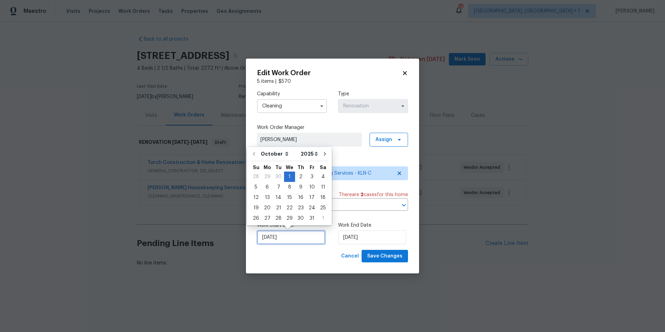
click at [301, 242] on input "[DATE]" at bounding box center [291, 237] width 68 height 14
click at [309, 186] on div "10" at bounding box center [311, 187] width 11 height 10
type input "[DATE]"
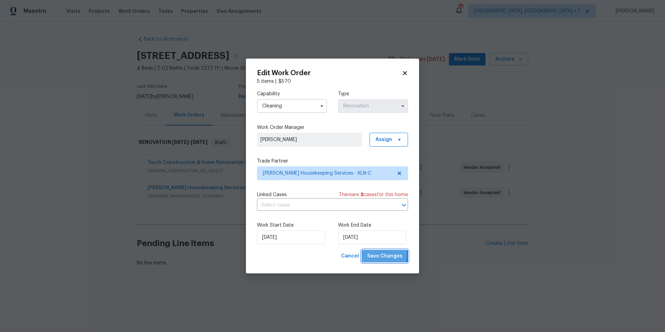
click at [376, 255] on span "Save Changes" at bounding box center [384, 256] width 35 height 9
